Goal: Task Accomplishment & Management: Use online tool/utility

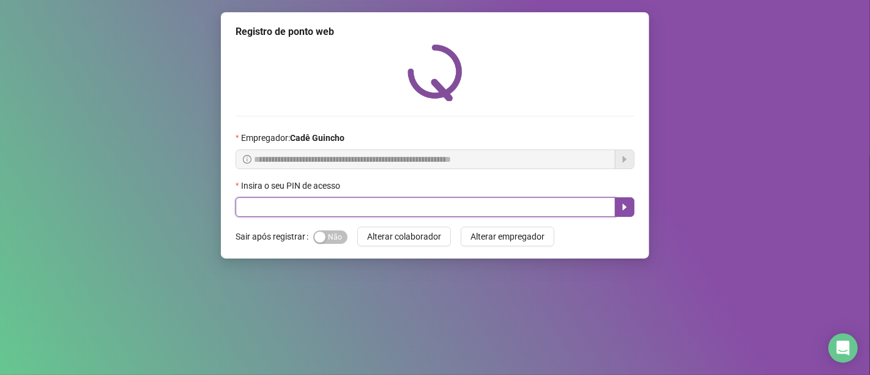
click at [413, 205] on input "text" at bounding box center [426, 207] width 380 height 20
type input "*****"
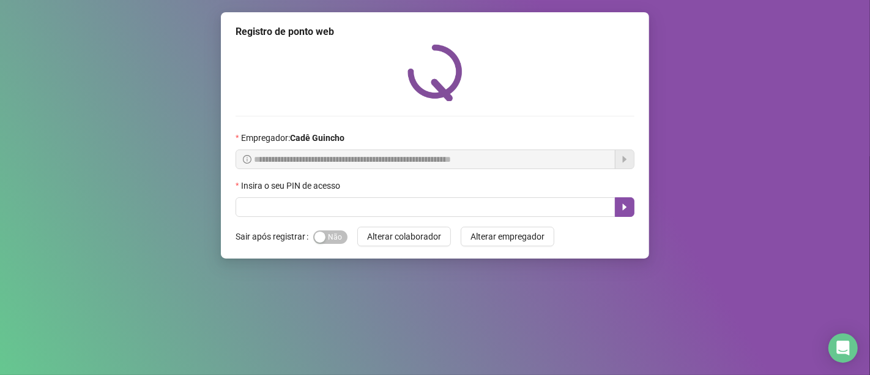
click at [480, 277] on div "**********" at bounding box center [435, 187] width 870 height 375
